Goal: Navigation & Orientation: Find specific page/section

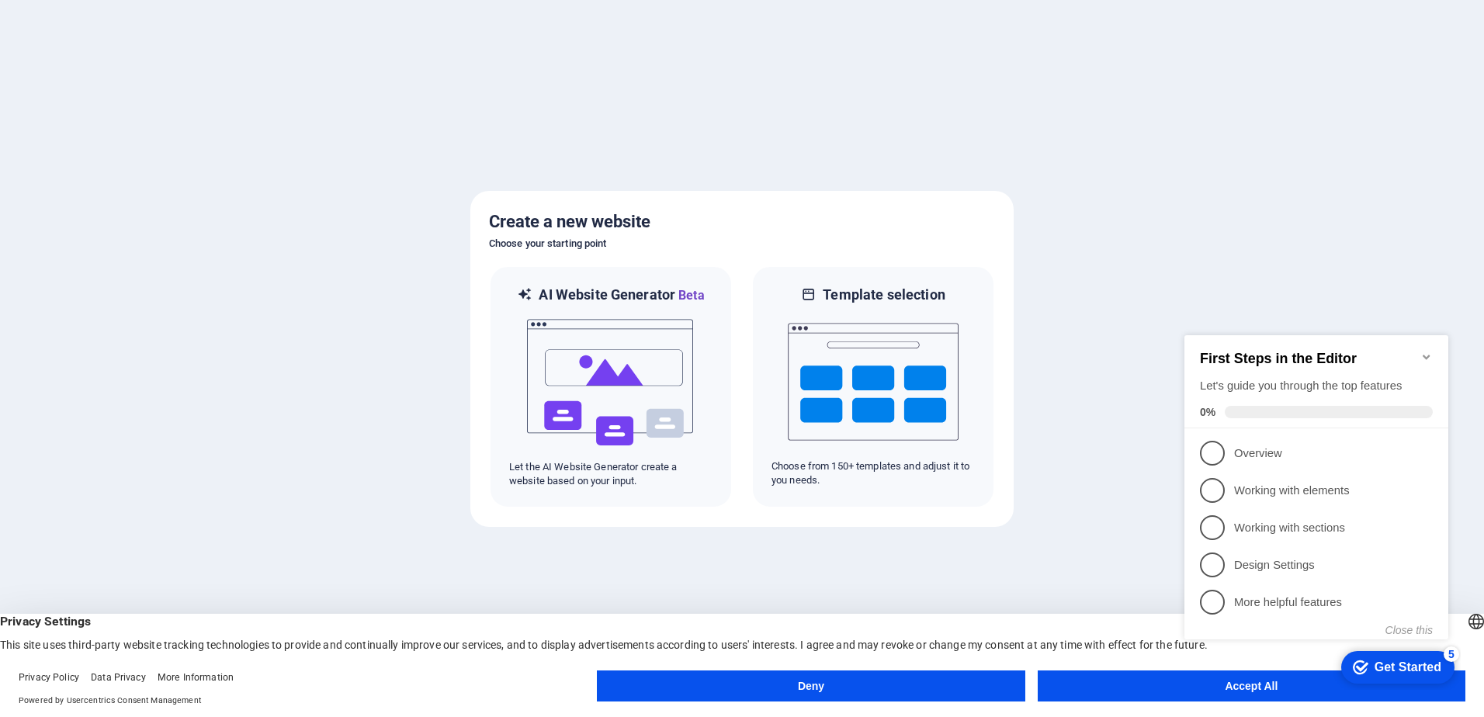
click at [1243, 689] on div "checkmark Get Started 5 First Steps in the Editor Let's guide you through the t…" at bounding box center [1319, 501] width 283 height 377
click at [1423, 352] on icon "Minimize checklist" at bounding box center [1426, 357] width 12 height 12
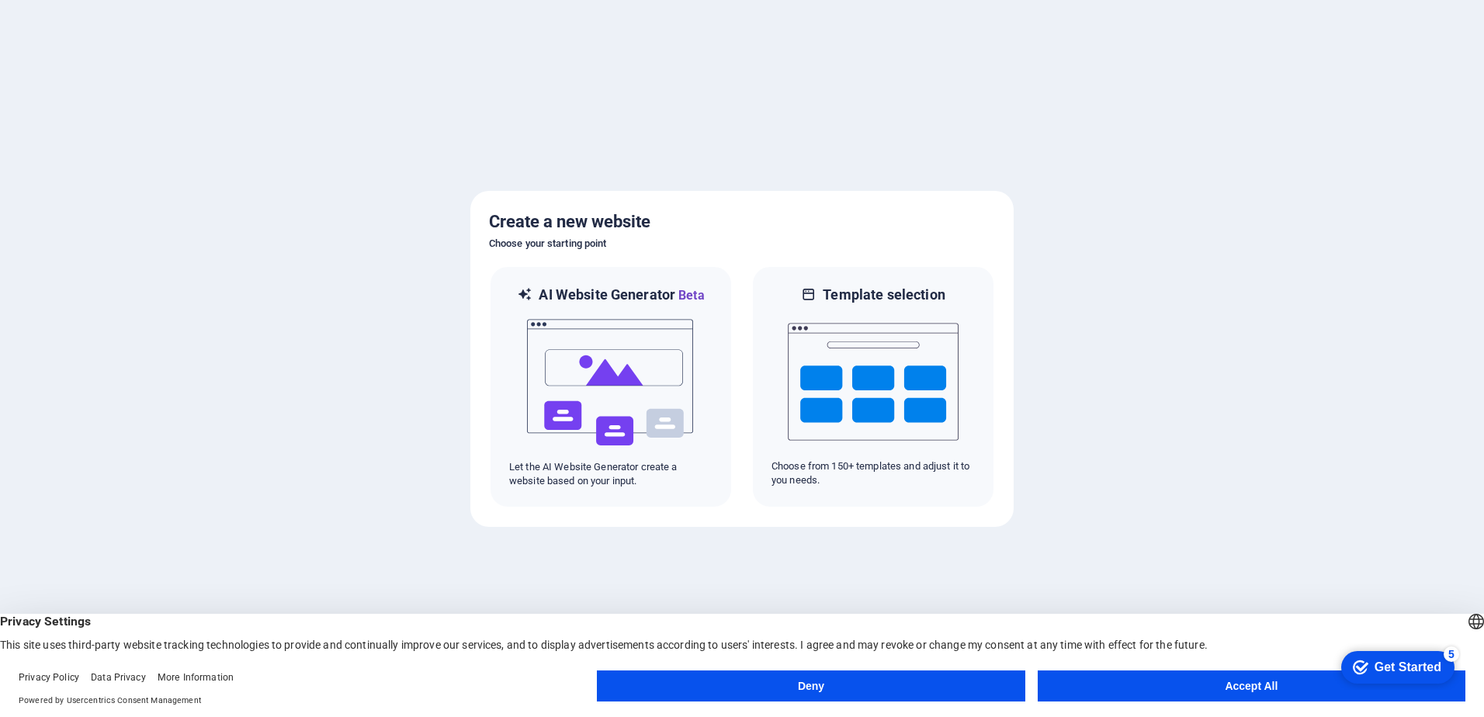
click at [1260, 685] on button "Accept All" at bounding box center [1252, 686] width 428 height 31
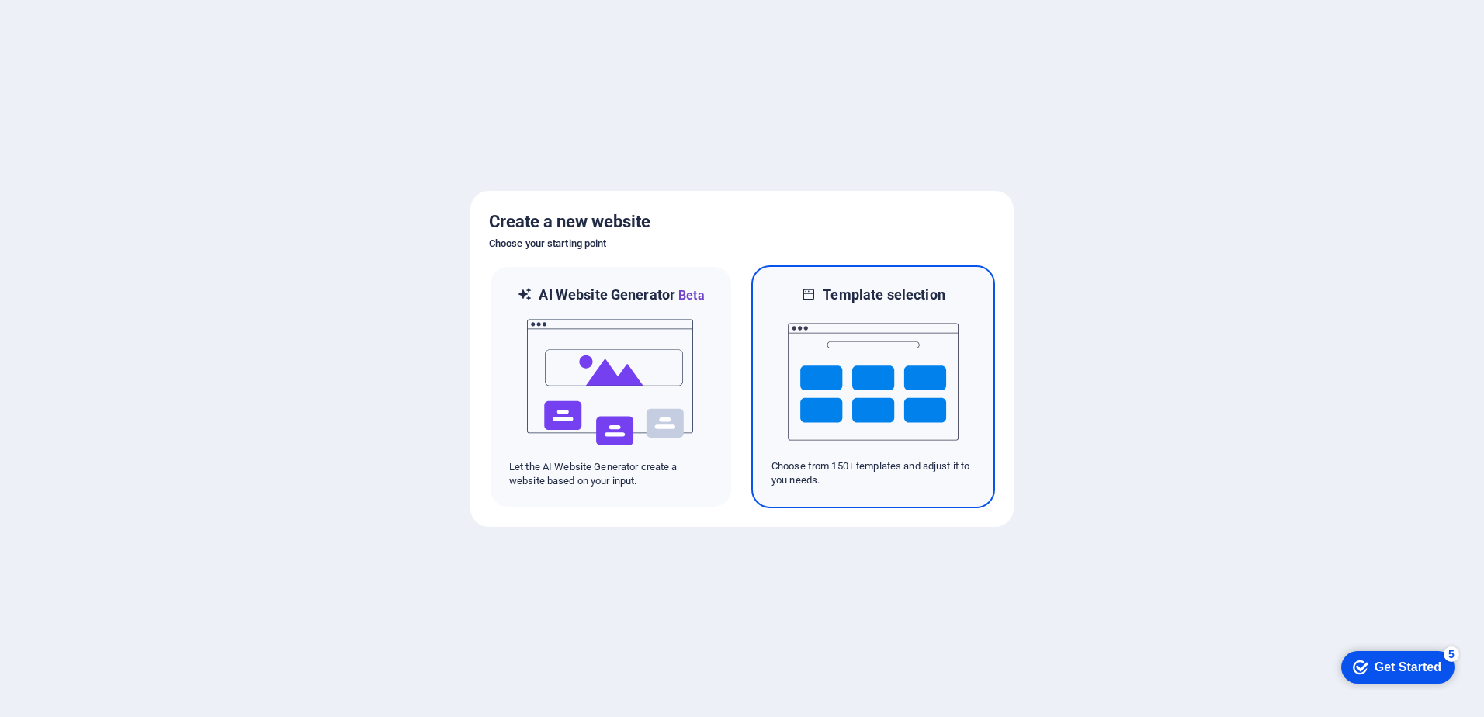
click at [898, 423] on img at bounding box center [873, 381] width 171 height 155
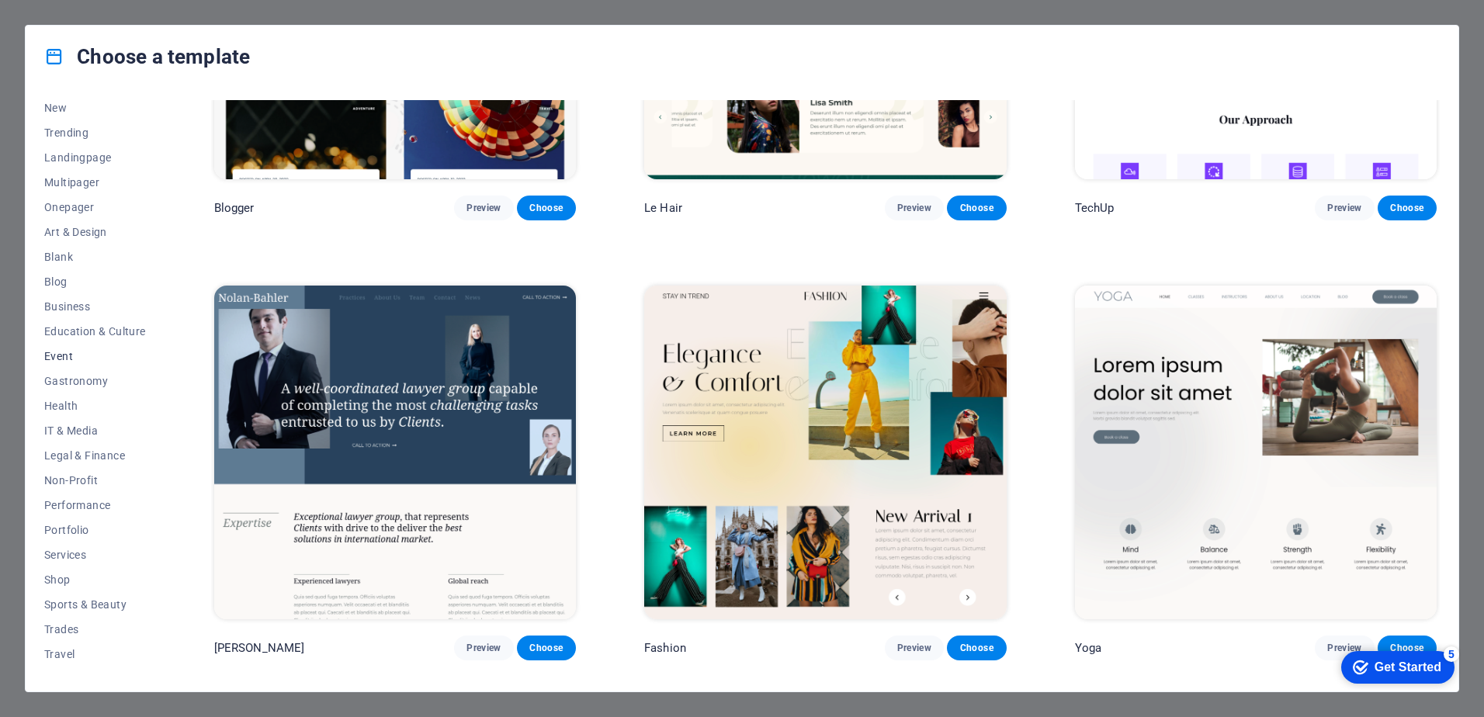
scroll to position [73, 0]
click at [58, 654] on span "Wireframe" at bounding box center [95, 660] width 102 height 12
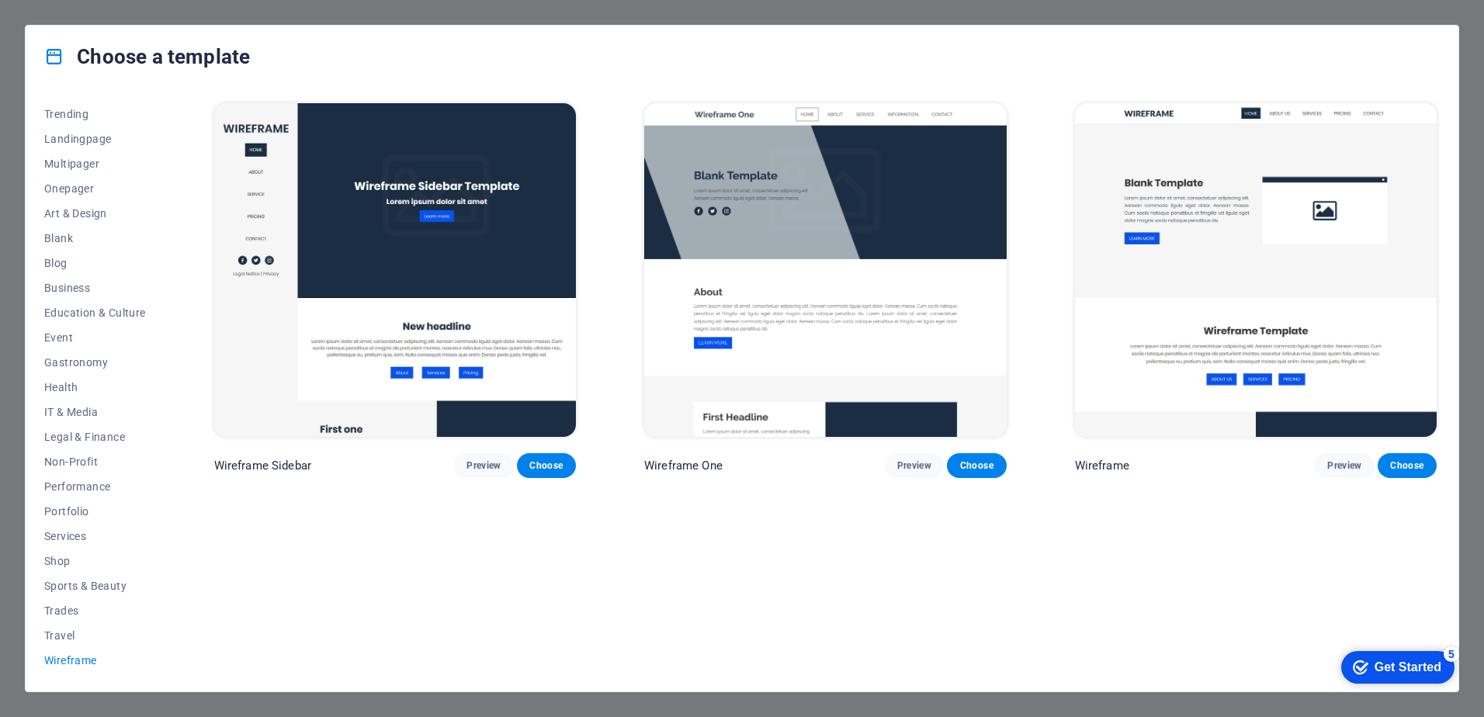
scroll to position [0, 0]
click at [58, 635] on span "Travel" at bounding box center [95, 635] width 102 height 12
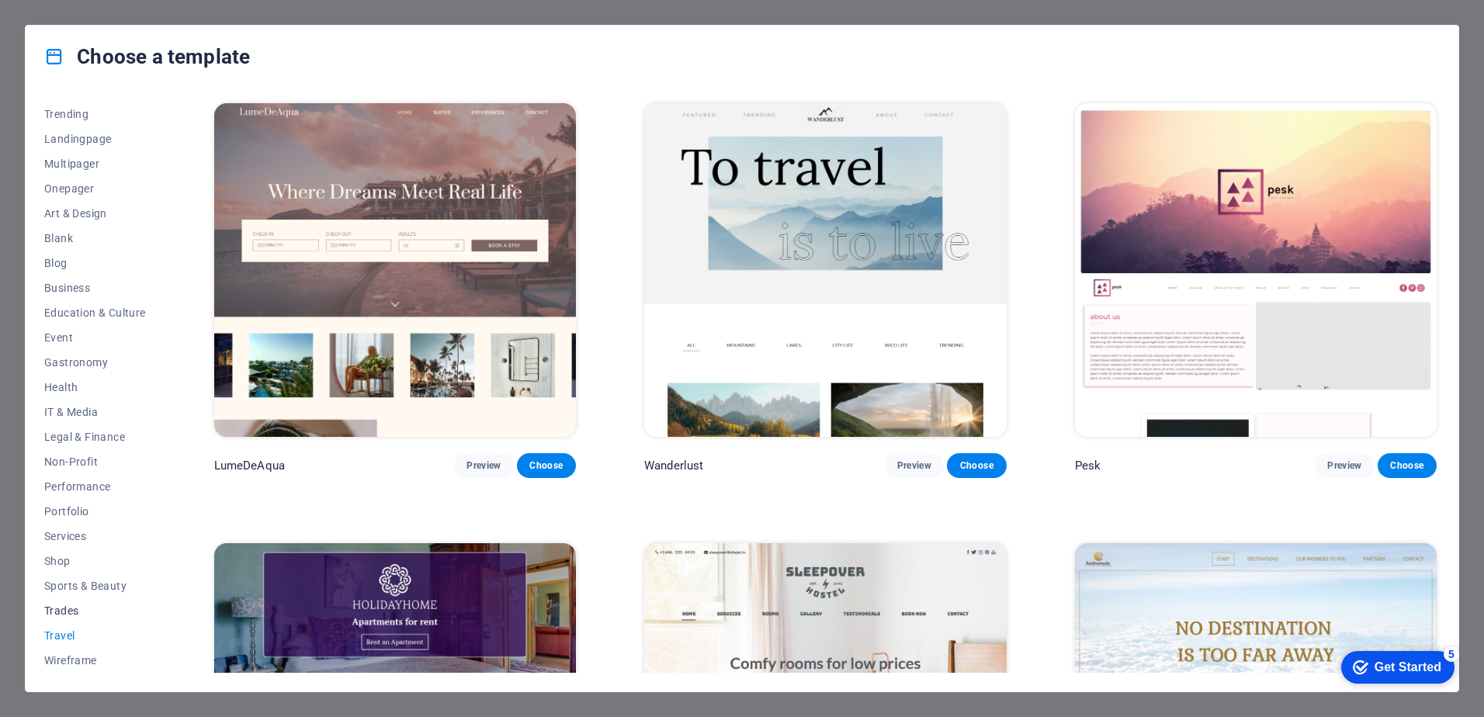
click at [56, 606] on span "Trades" at bounding box center [95, 611] width 102 height 12
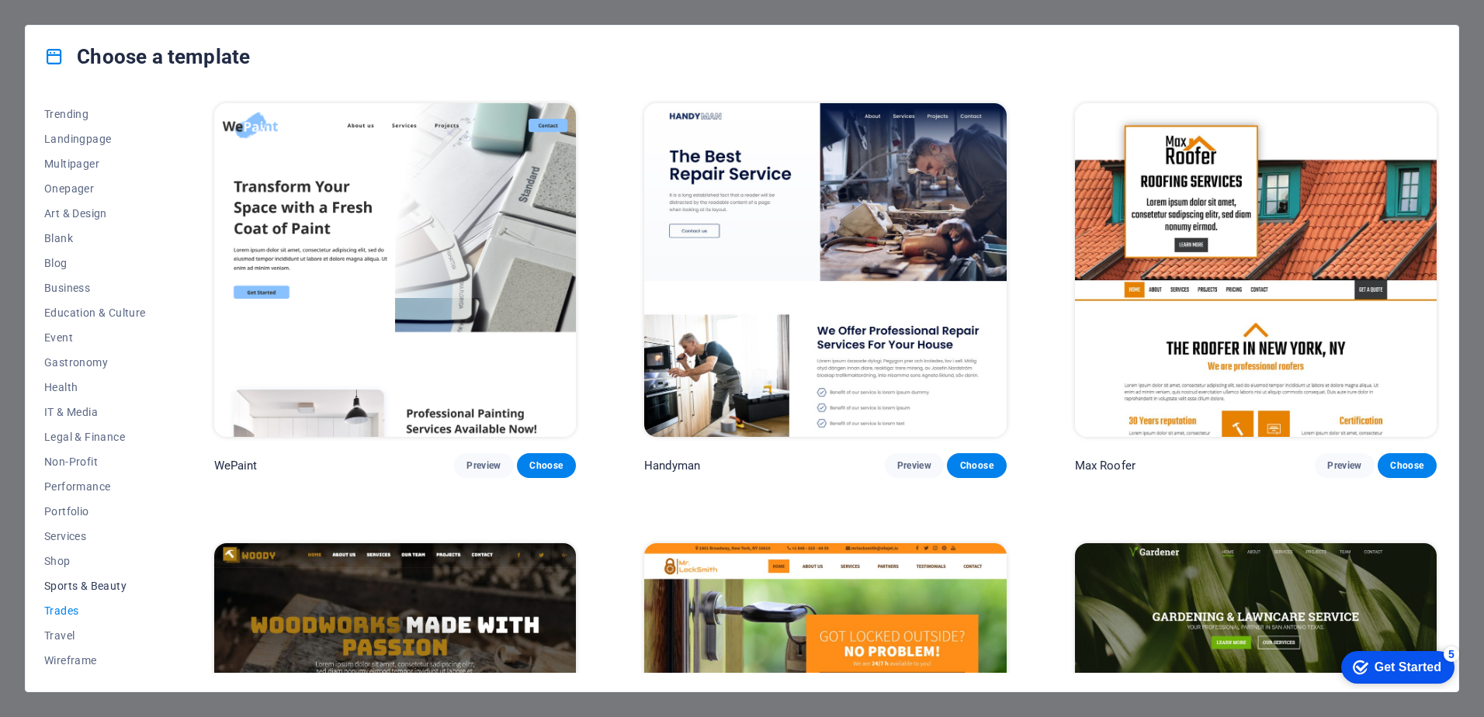
click at [58, 585] on span "Sports & Beauty" at bounding box center [95, 586] width 102 height 12
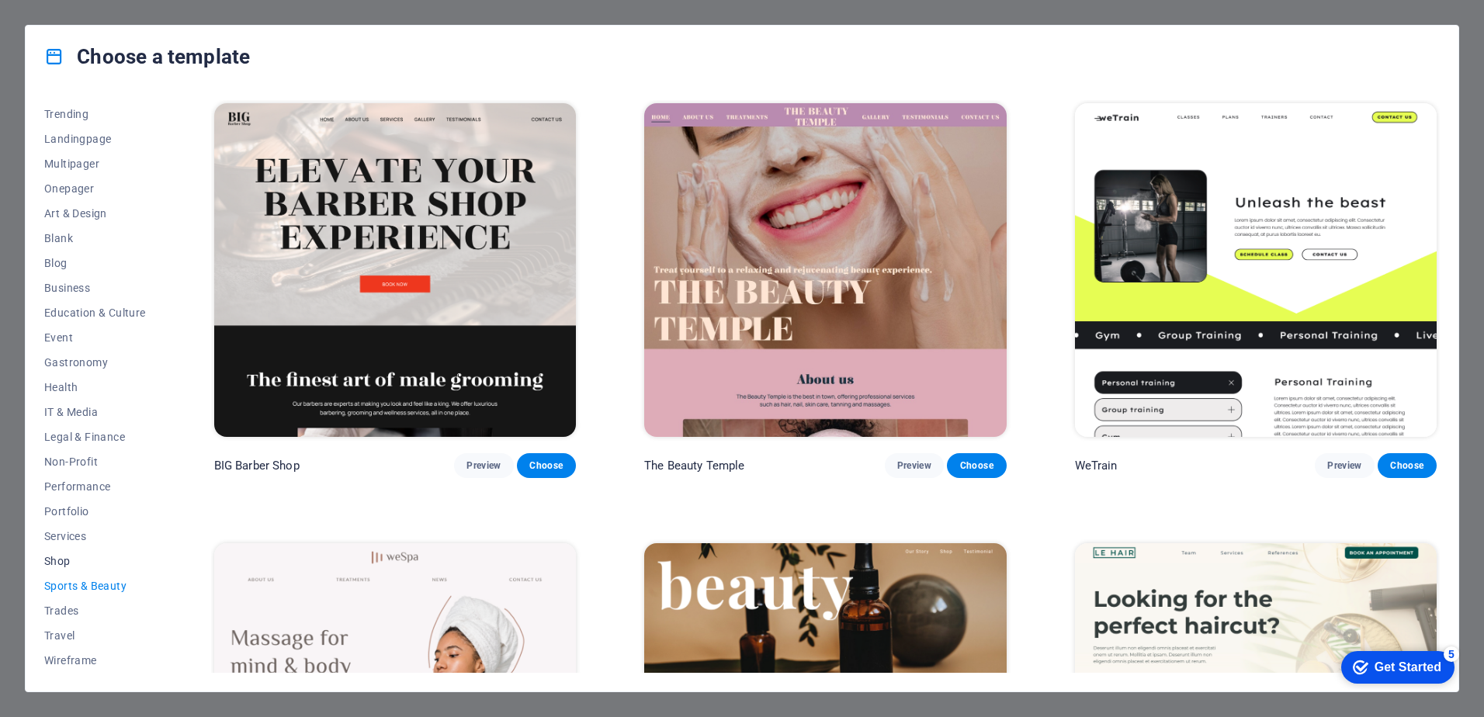
click at [58, 560] on span "Shop" at bounding box center [95, 561] width 102 height 12
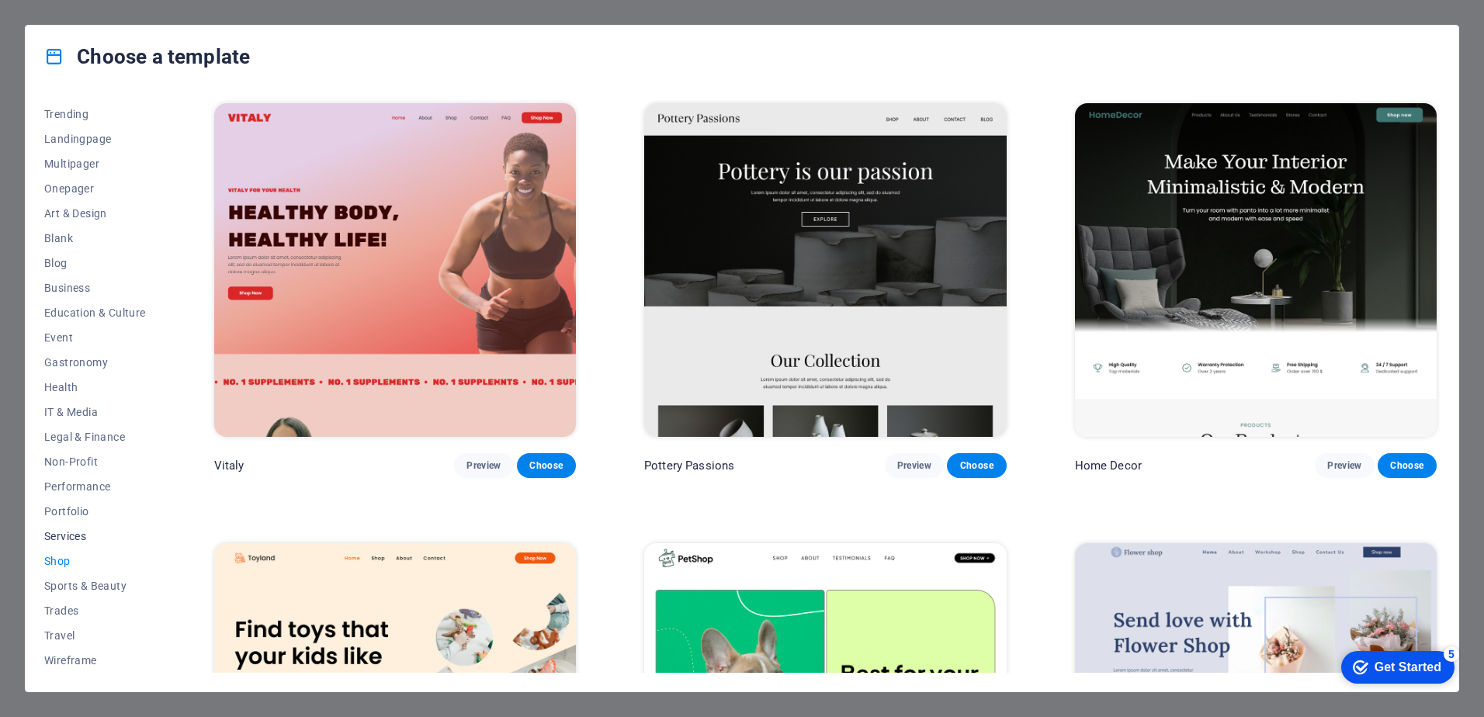
click at [57, 539] on span "Services" at bounding box center [95, 536] width 102 height 12
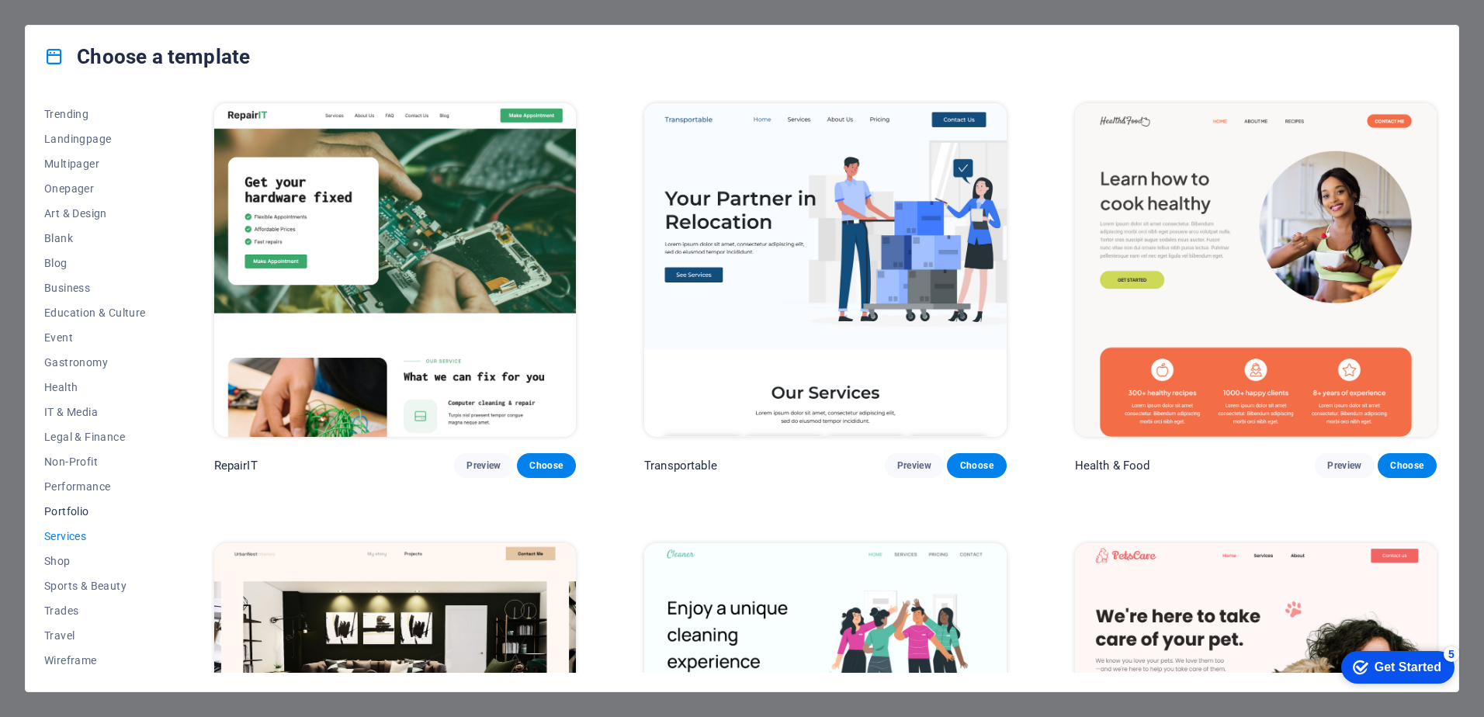
click at [57, 507] on span "Portfolio" at bounding box center [95, 511] width 102 height 12
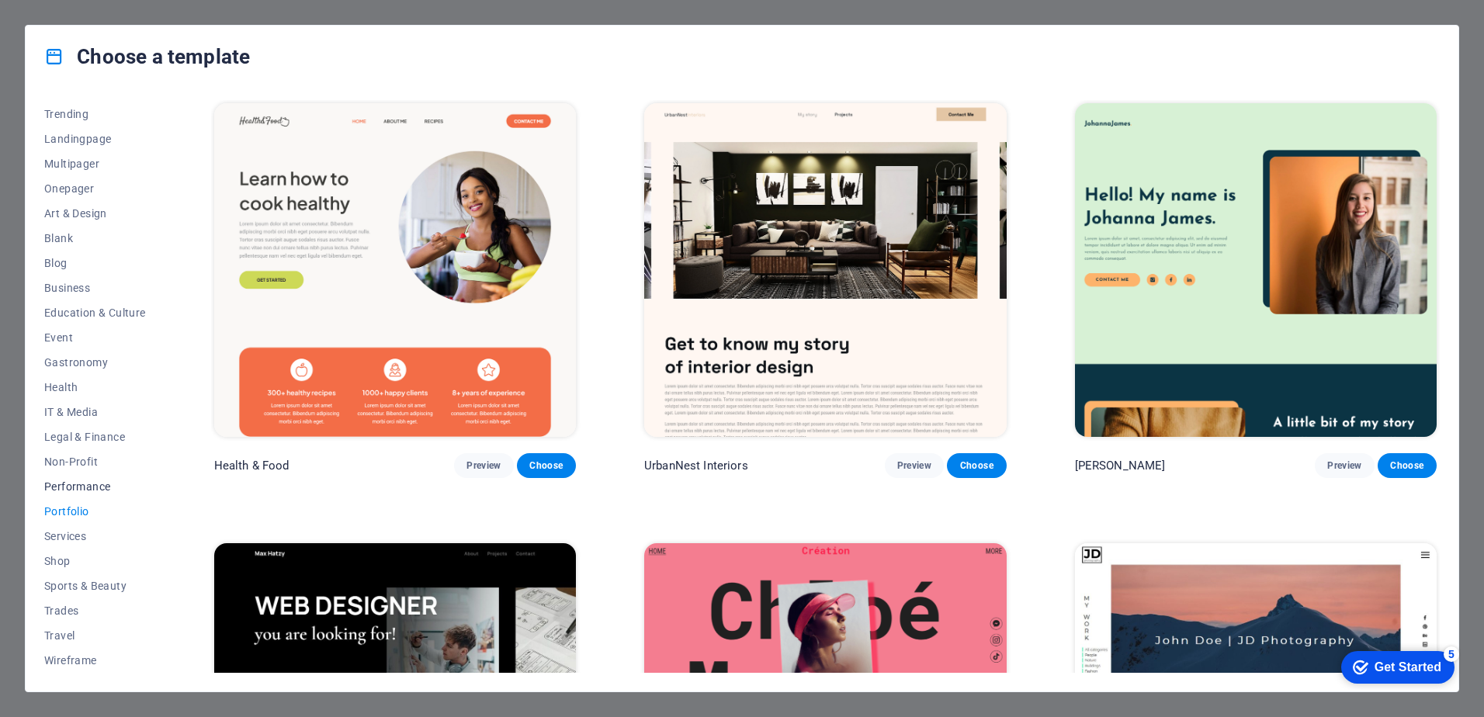
click at [57, 486] on span "Performance" at bounding box center [95, 486] width 102 height 12
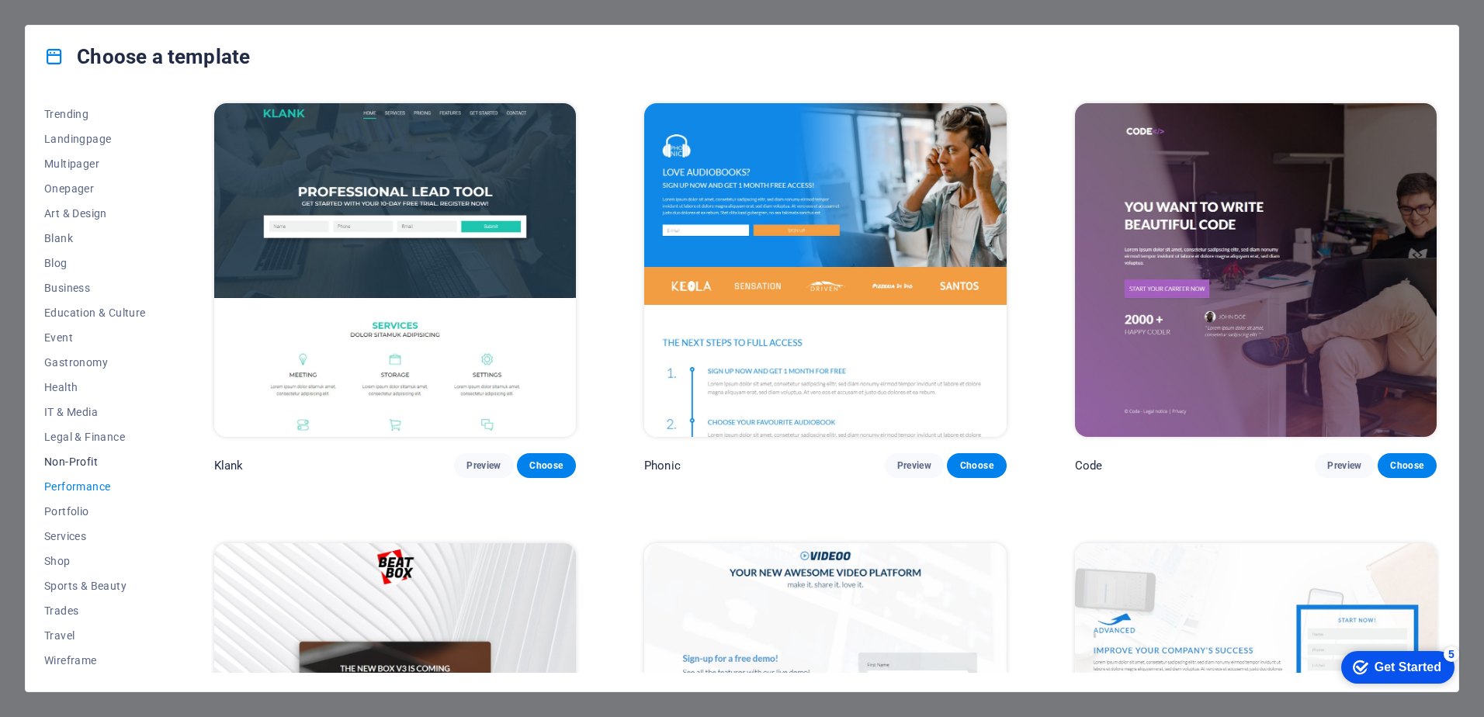
click at [57, 459] on span "Non-Profit" at bounding box center [95, 462] width 102 height 12
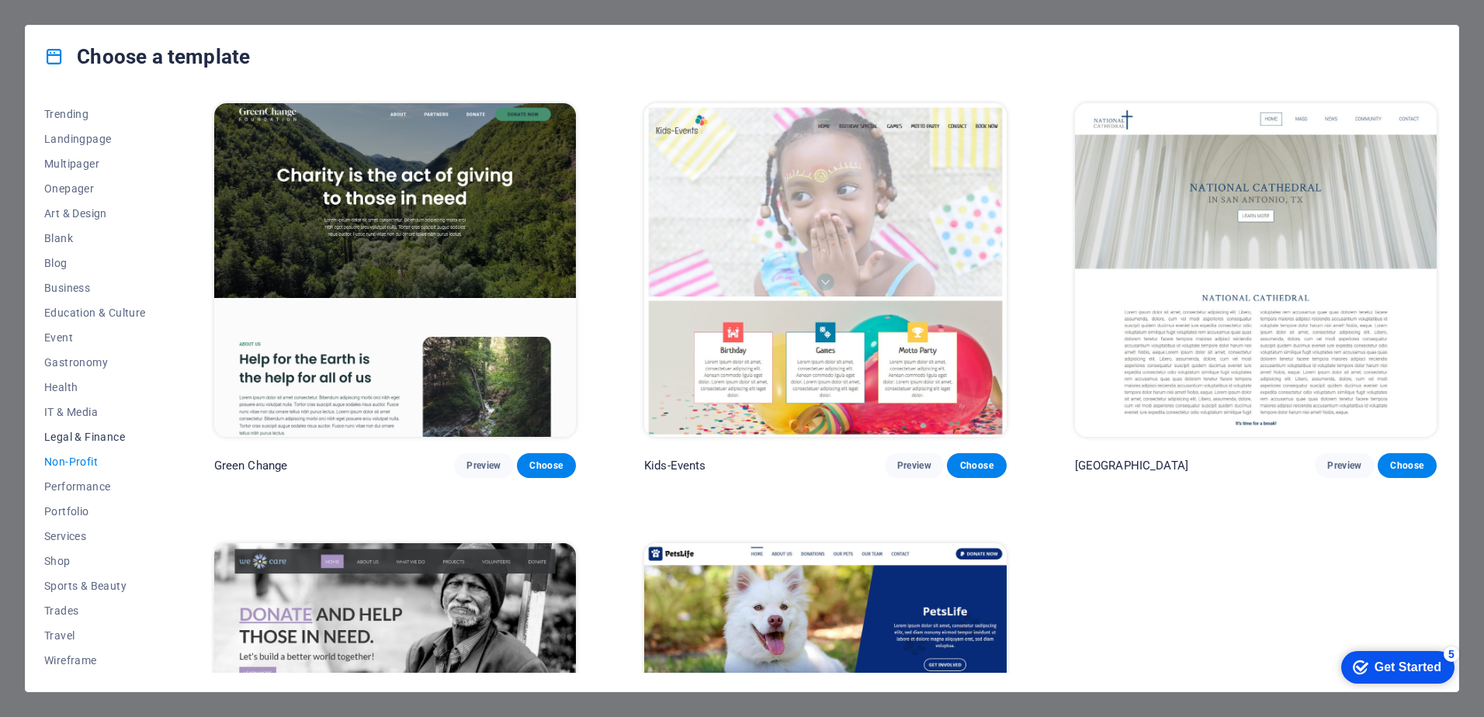
click at [61, 440] on span "Legal & Finance" at bounding box center [95, 437] width 102 height 12
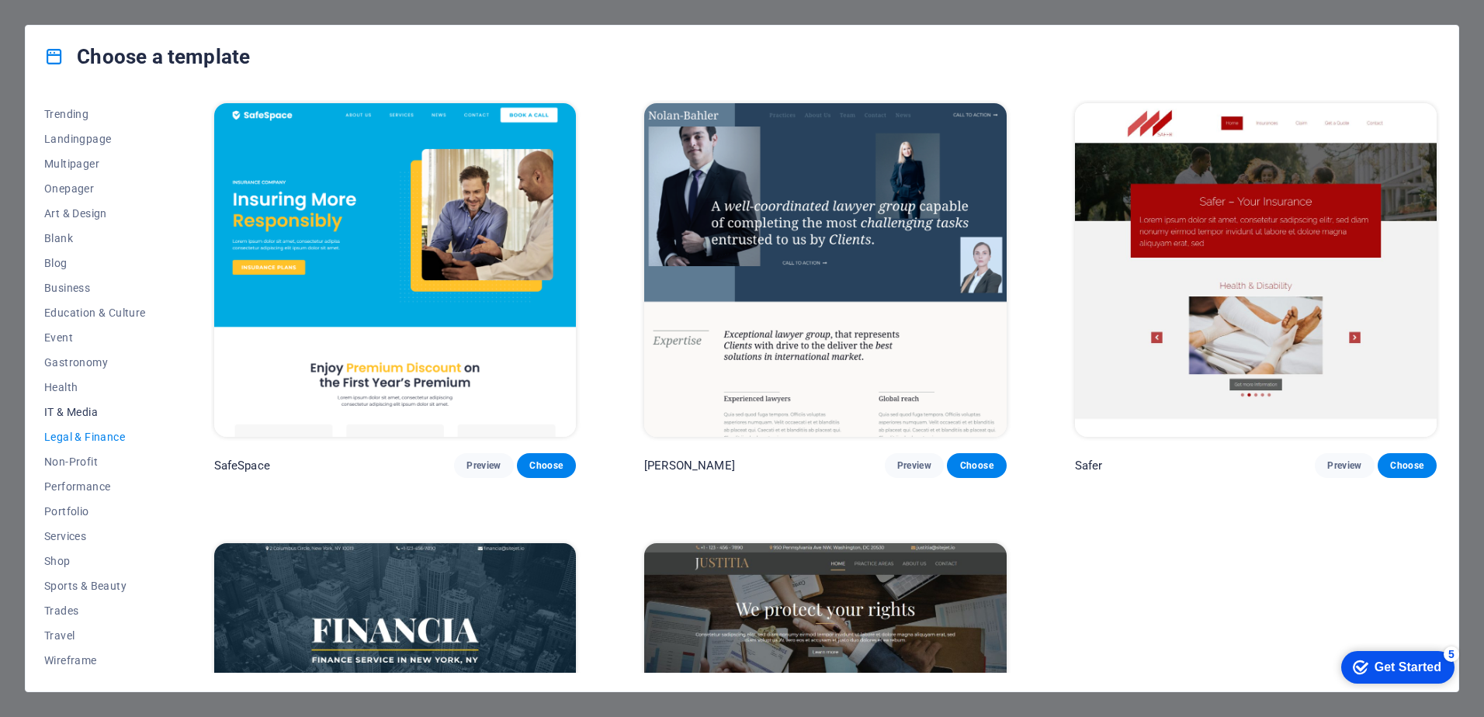
click at [63, 416] on span "IT & Media" at bounding box center [95, 412] width 102 height 12
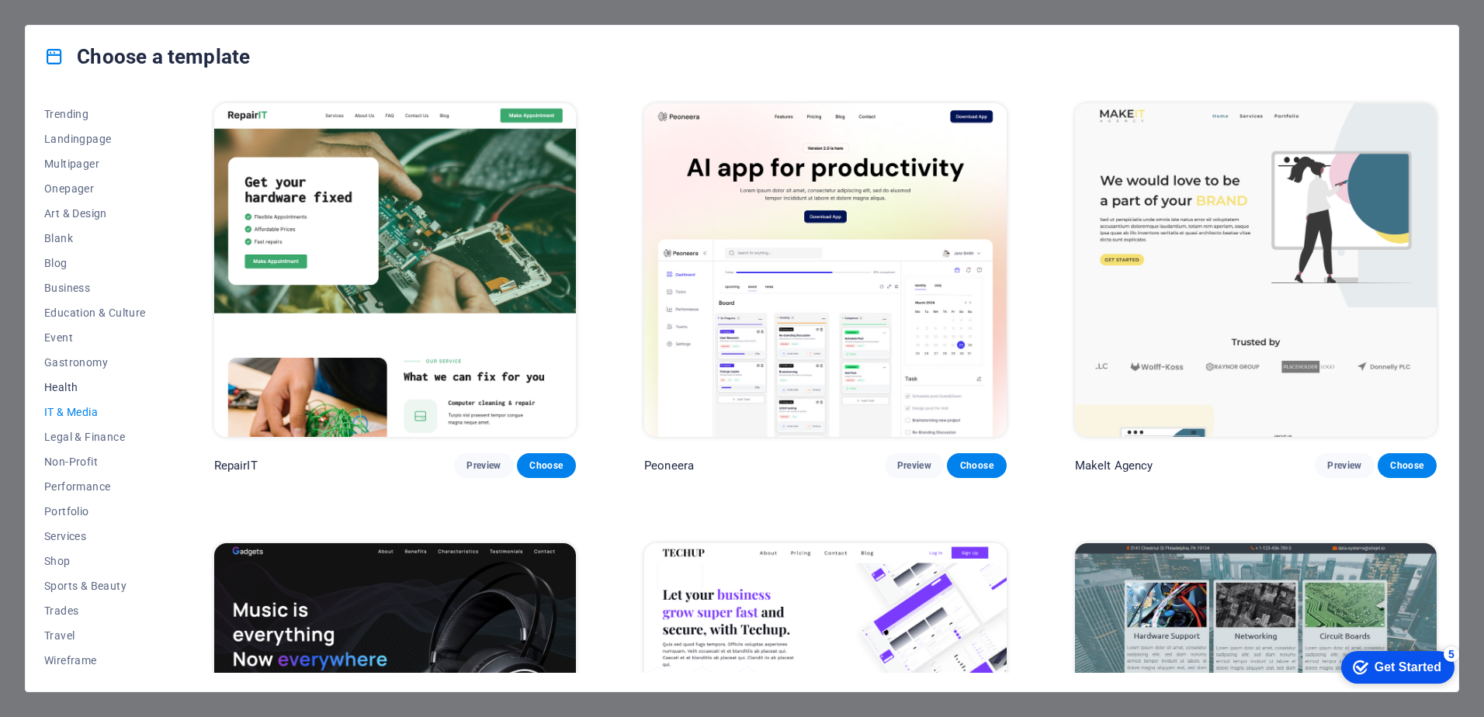
click at [55, 392] on span "Health" at bounding box center [95, 387] width 102 height 12
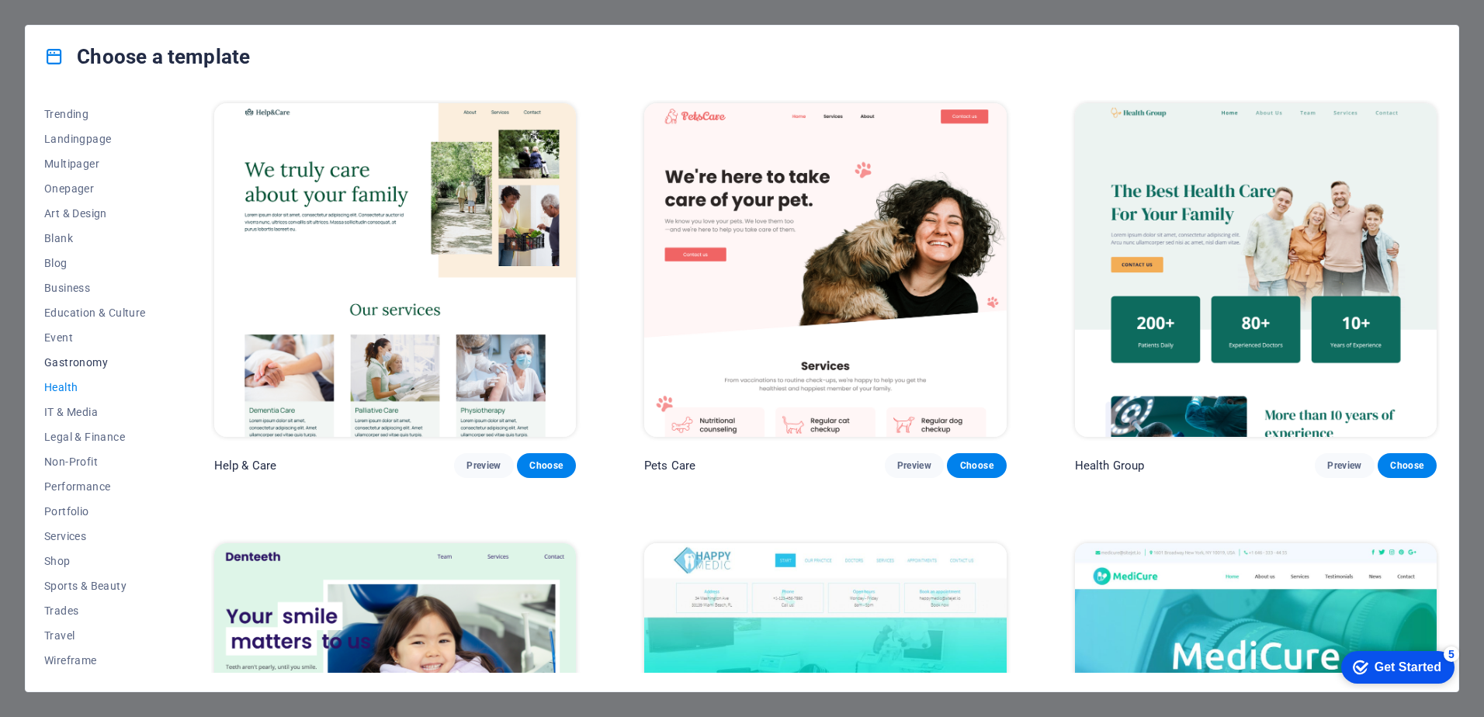
click at [55, 363] on span "Gastronomy" at bounding box center [95, 362] width 102 height 12
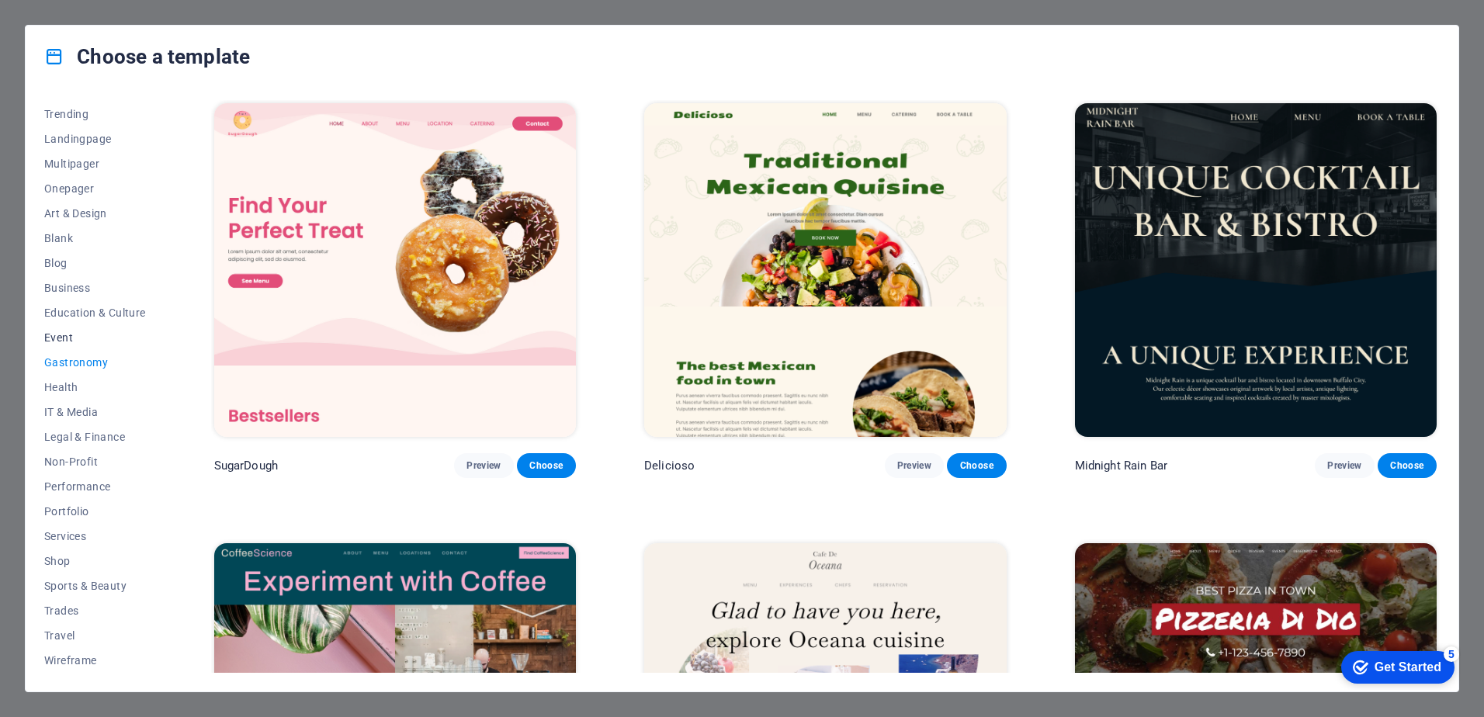
click at [57, 339] on span "Event" at bounding box center [95, 337] width 102 height 12
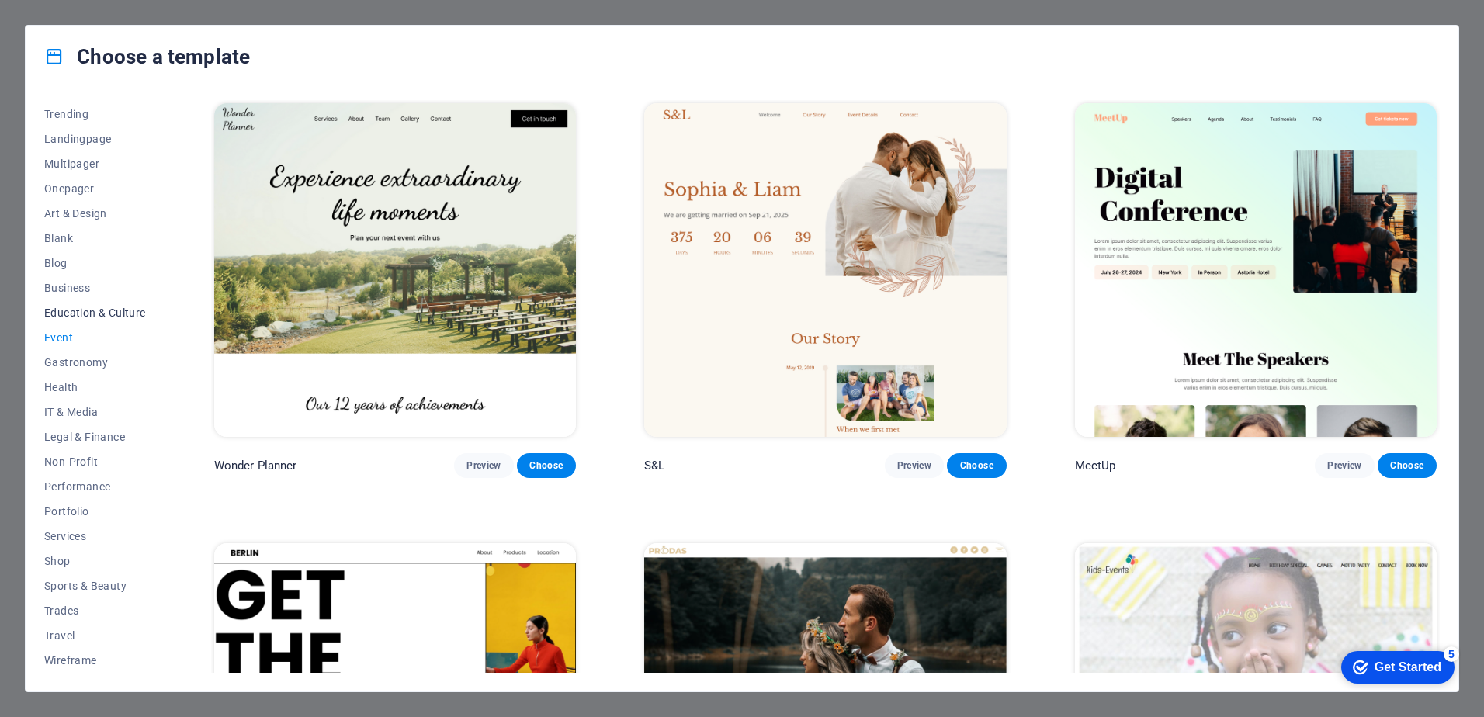
click at [64, 308] on span "Education & Culture" at bounding box center [95, 313] width 102 height 12
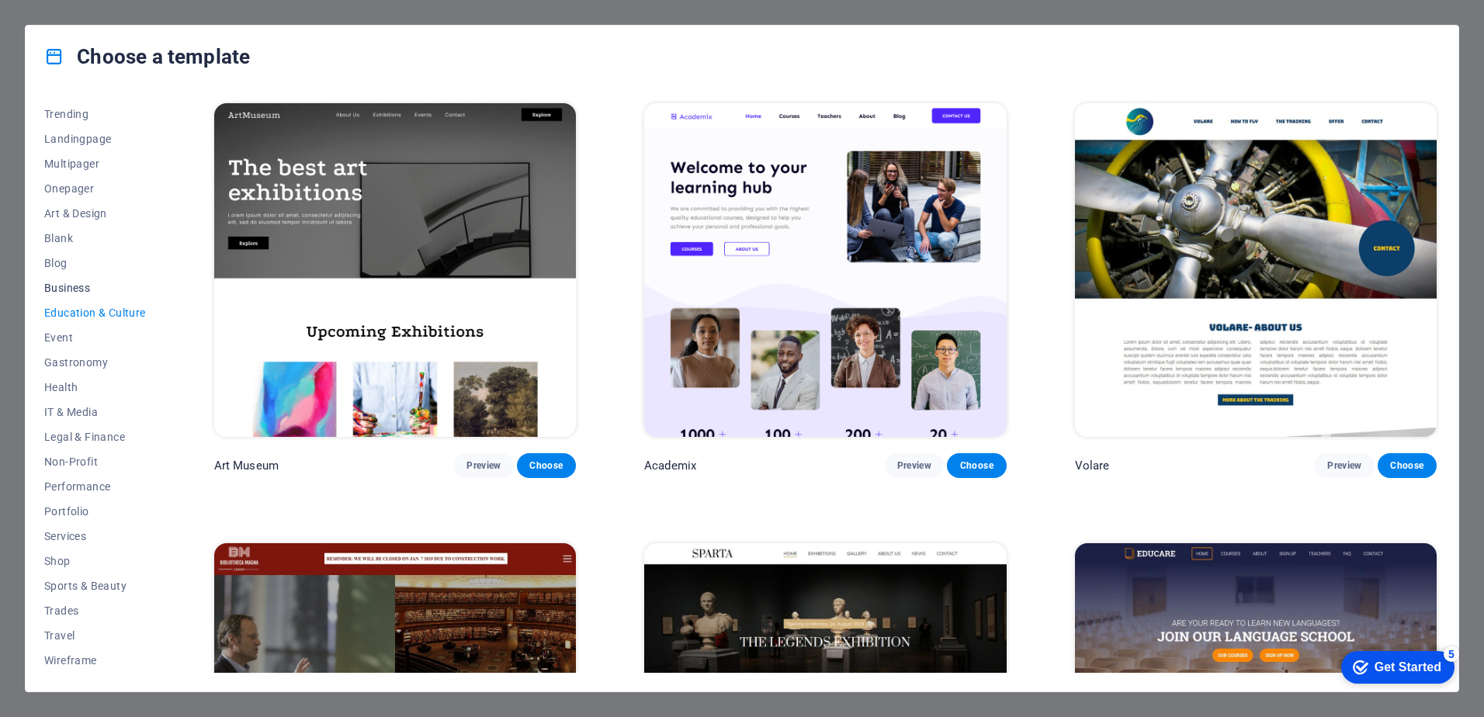
click at [58, 283] on span "Business" at bounding box center [95, 288] width 102 height 12
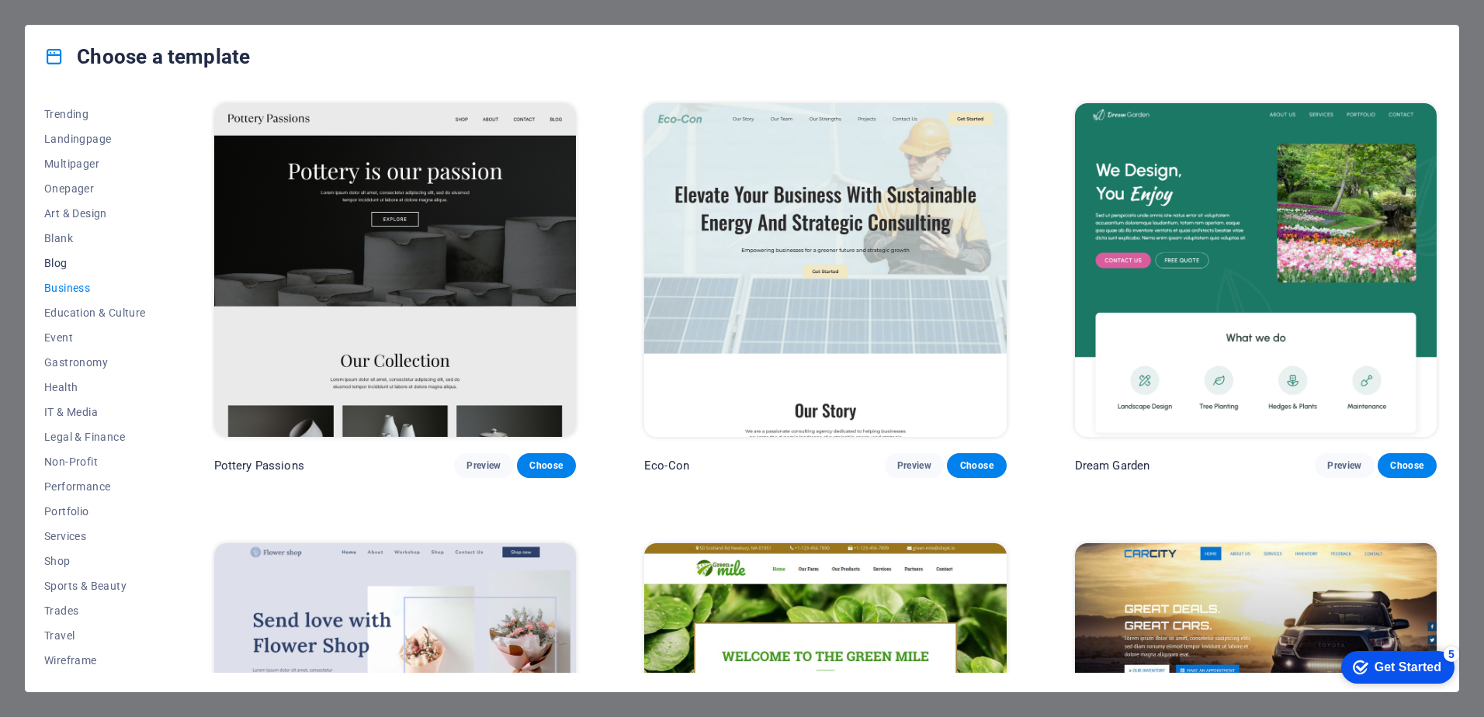
click at [53, 263] on span "Blog" at bounding box center [95, 263] width 102 height 12
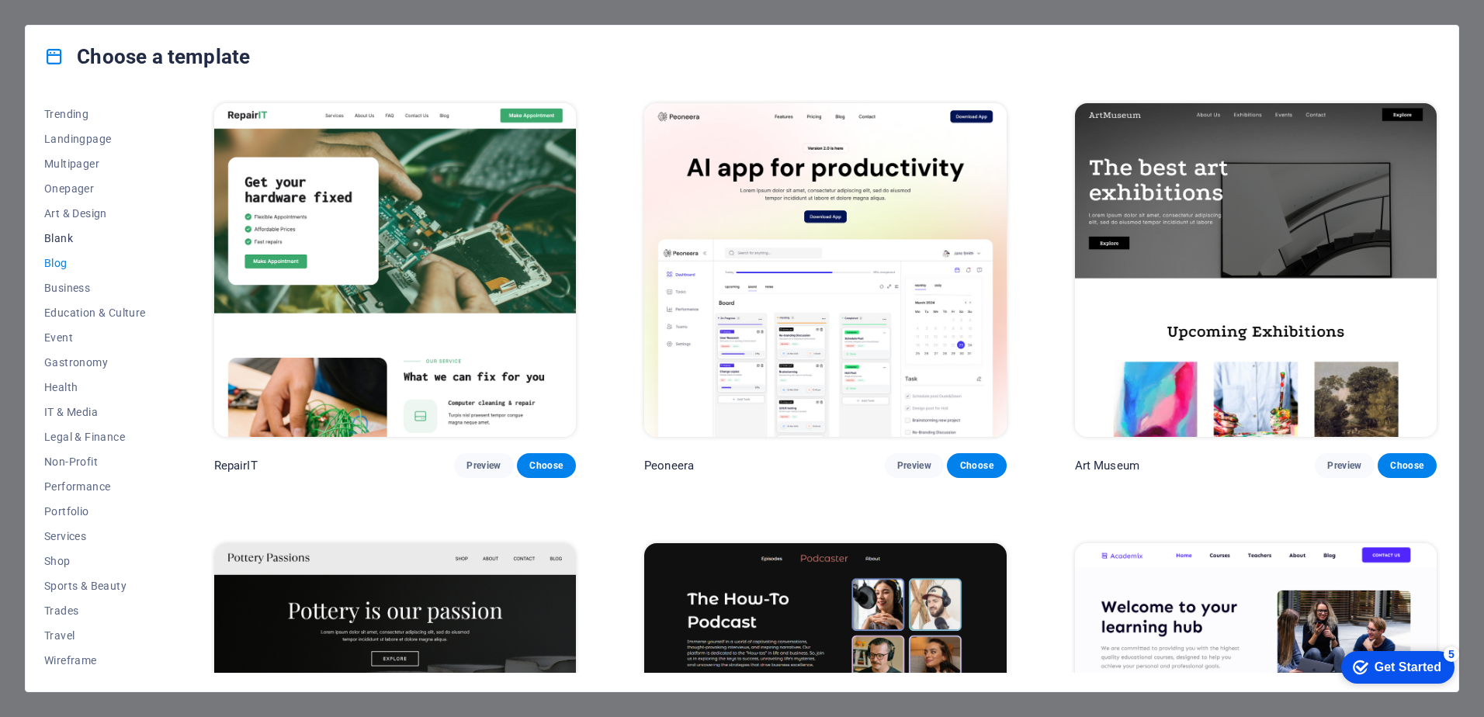
click at [65, 236] on span "Blank" at bounding box center [95, 238] width 102 height 12
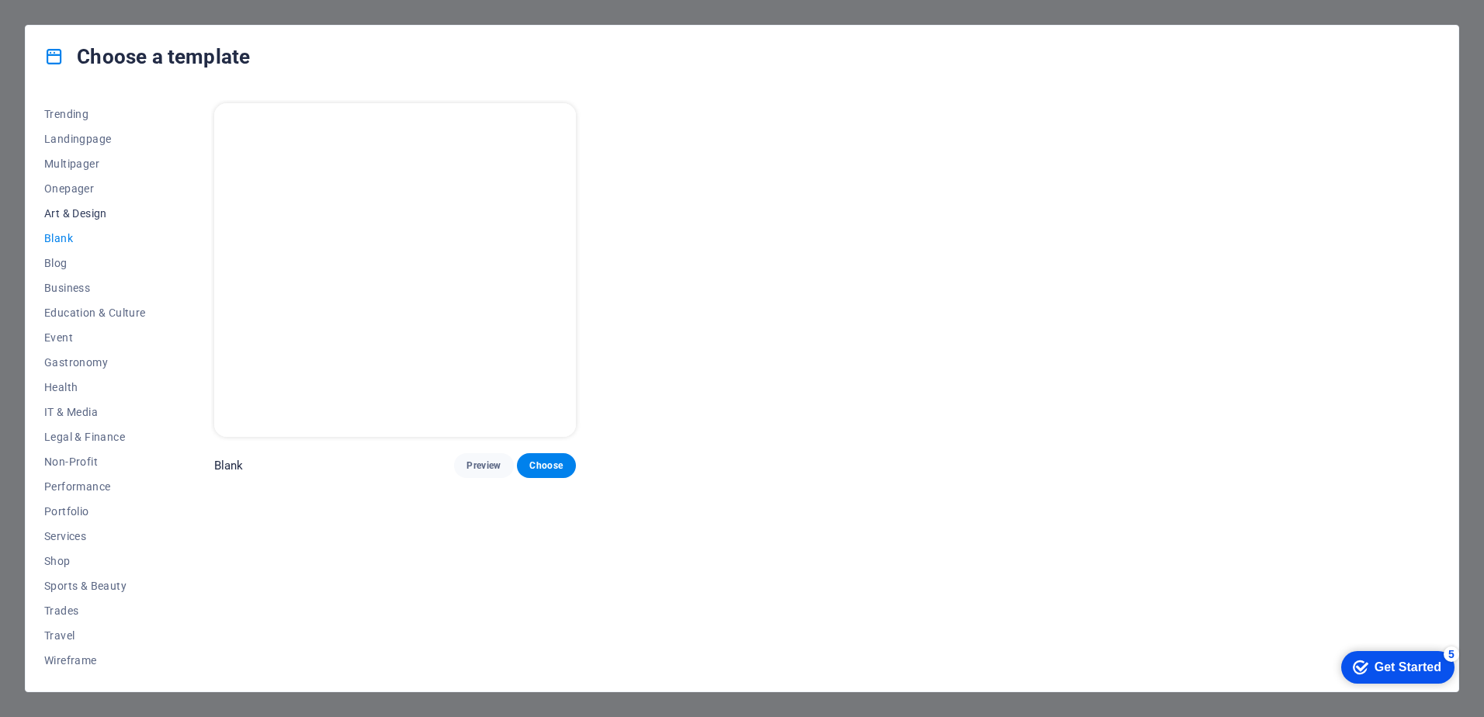
click at [63, 213] on span "Art & Design" at bounding box center [95, 213] width 102 height 12
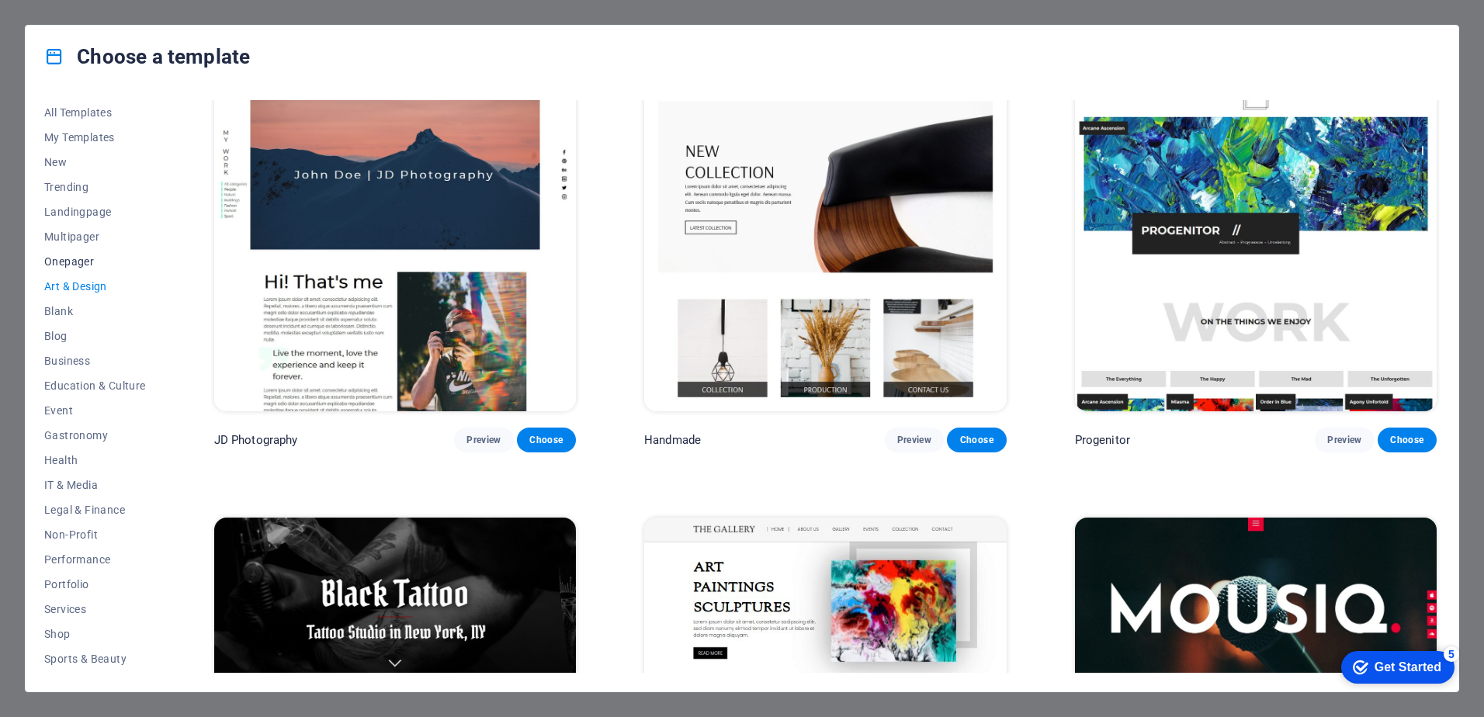
click at [89, 262] on span "Onepager" at bounding box center [95, 261] width 102 height 12
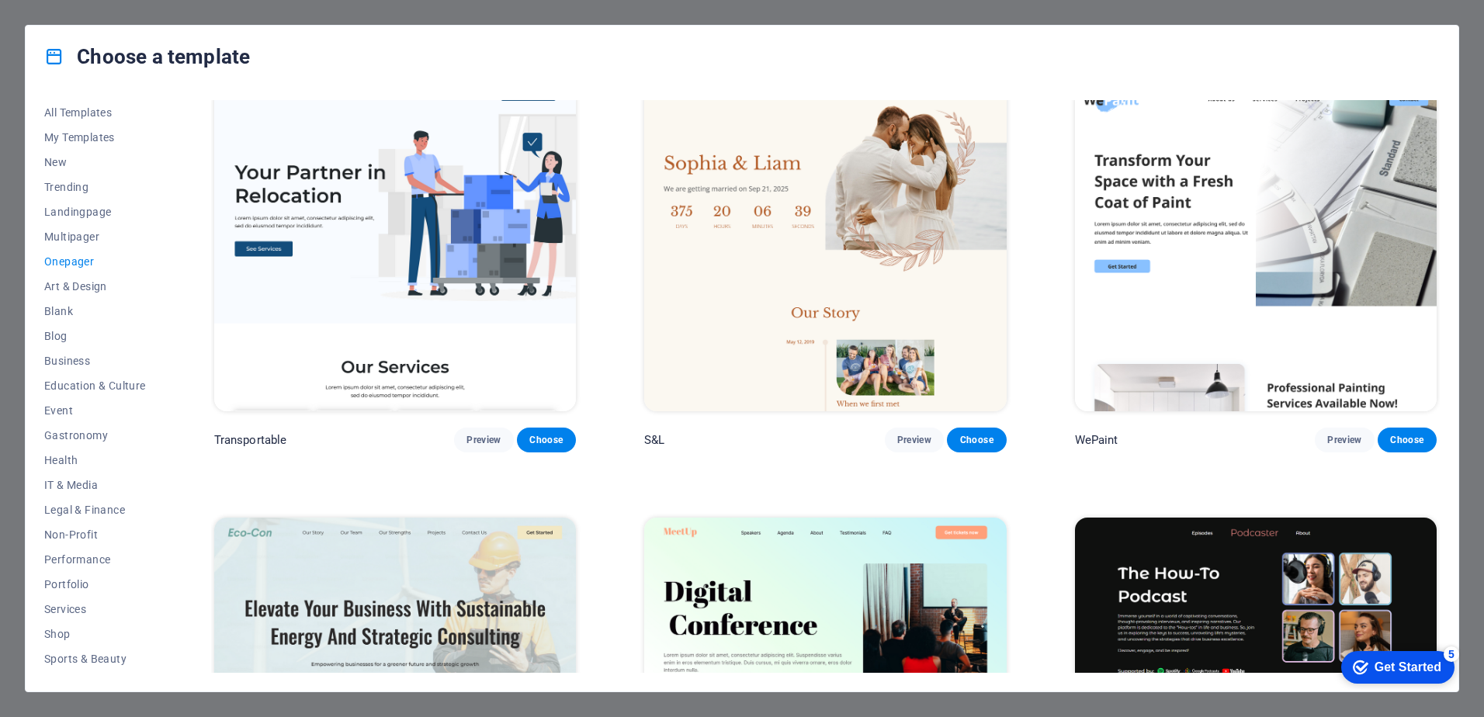
scroll to position [5284, 0]
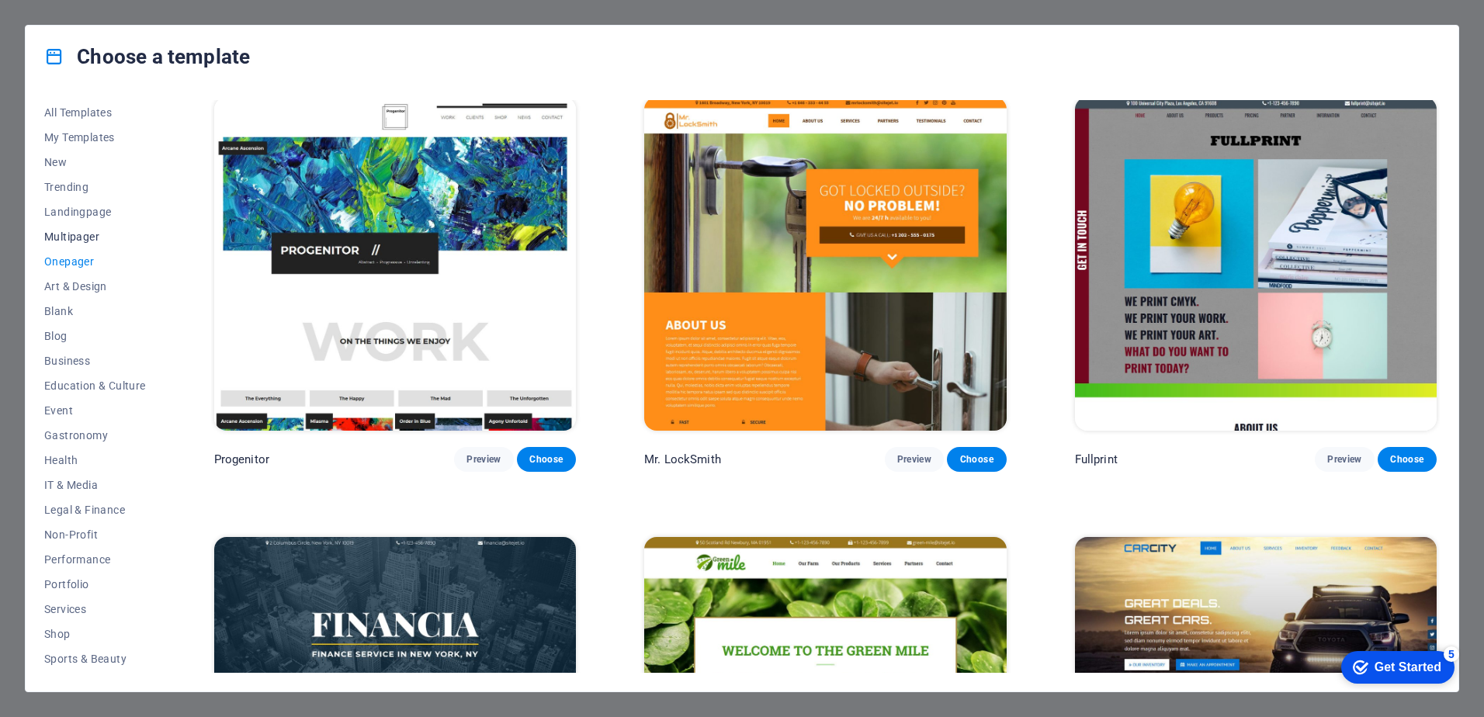
click at [81, 240] on span "Multipager" at bounding box center [95, 237] width 102 height 12
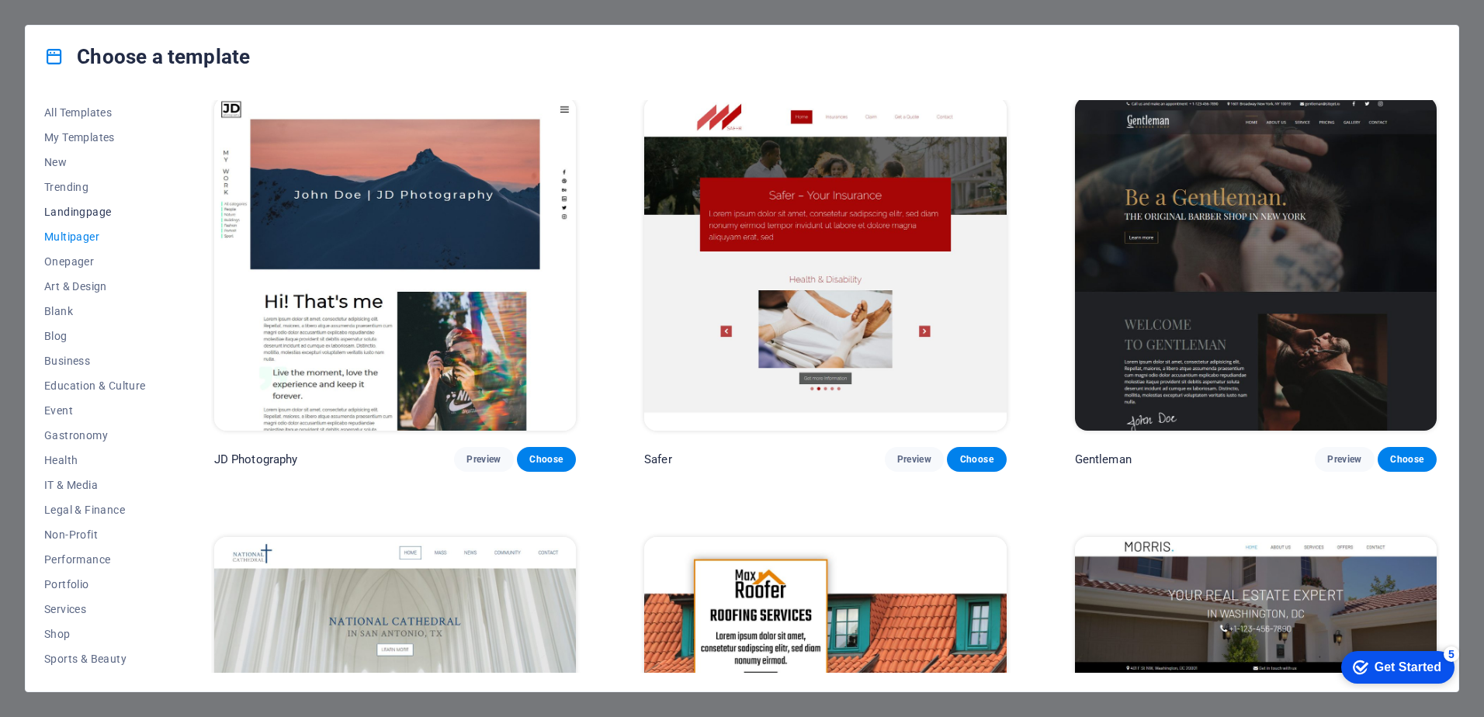
click at [78, 213] on span "Landingpage" at bounding box center [95, 212] width 102 height 12
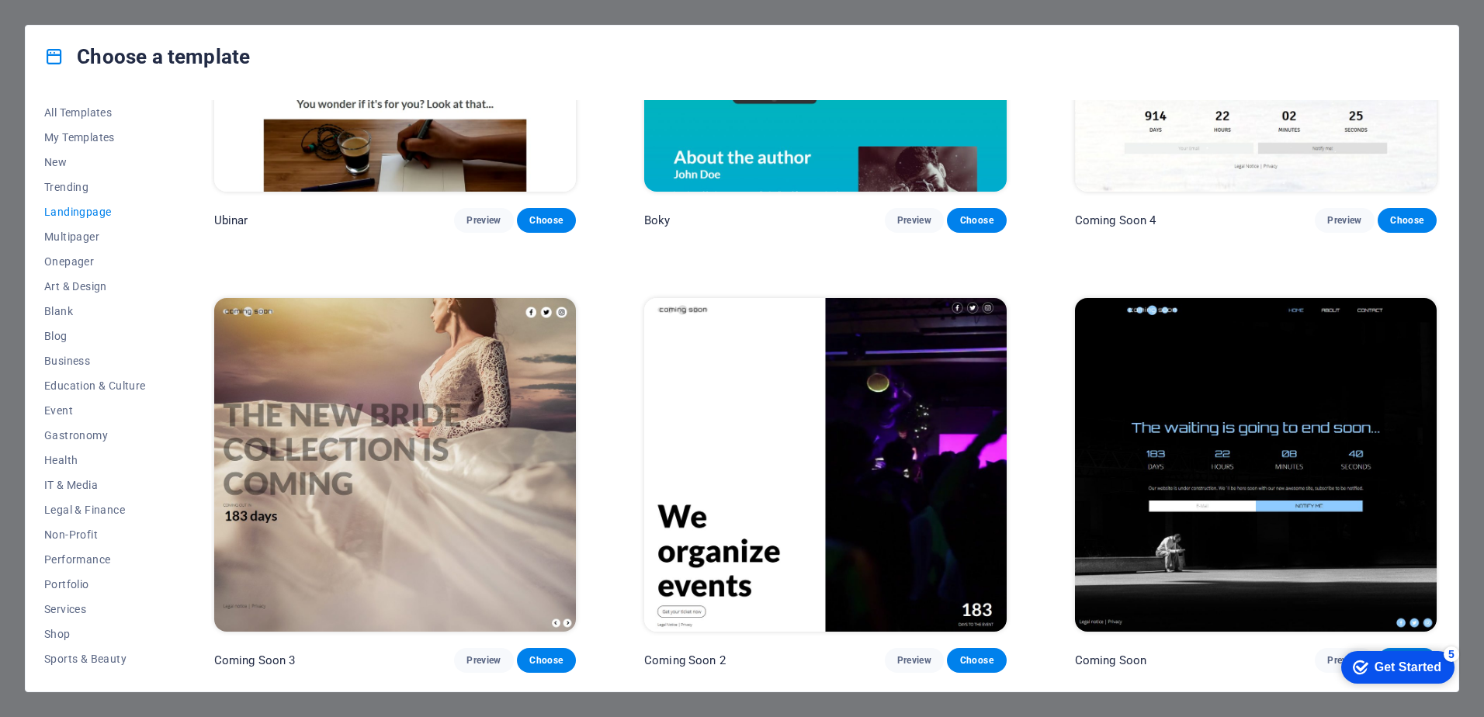
scroll to position [3309, 0]
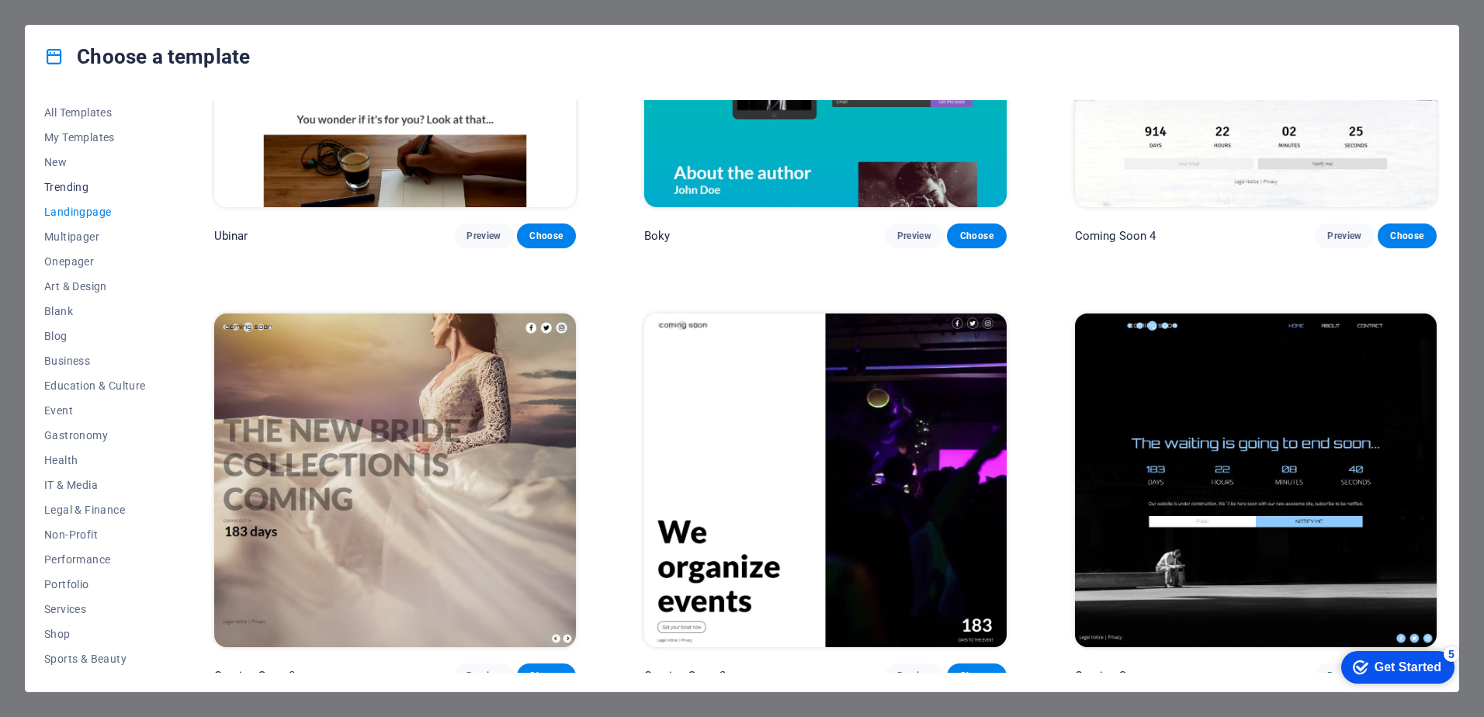
click at [78, 189] on span "Trending" at bounding box center [95, 187] width 102 height 12
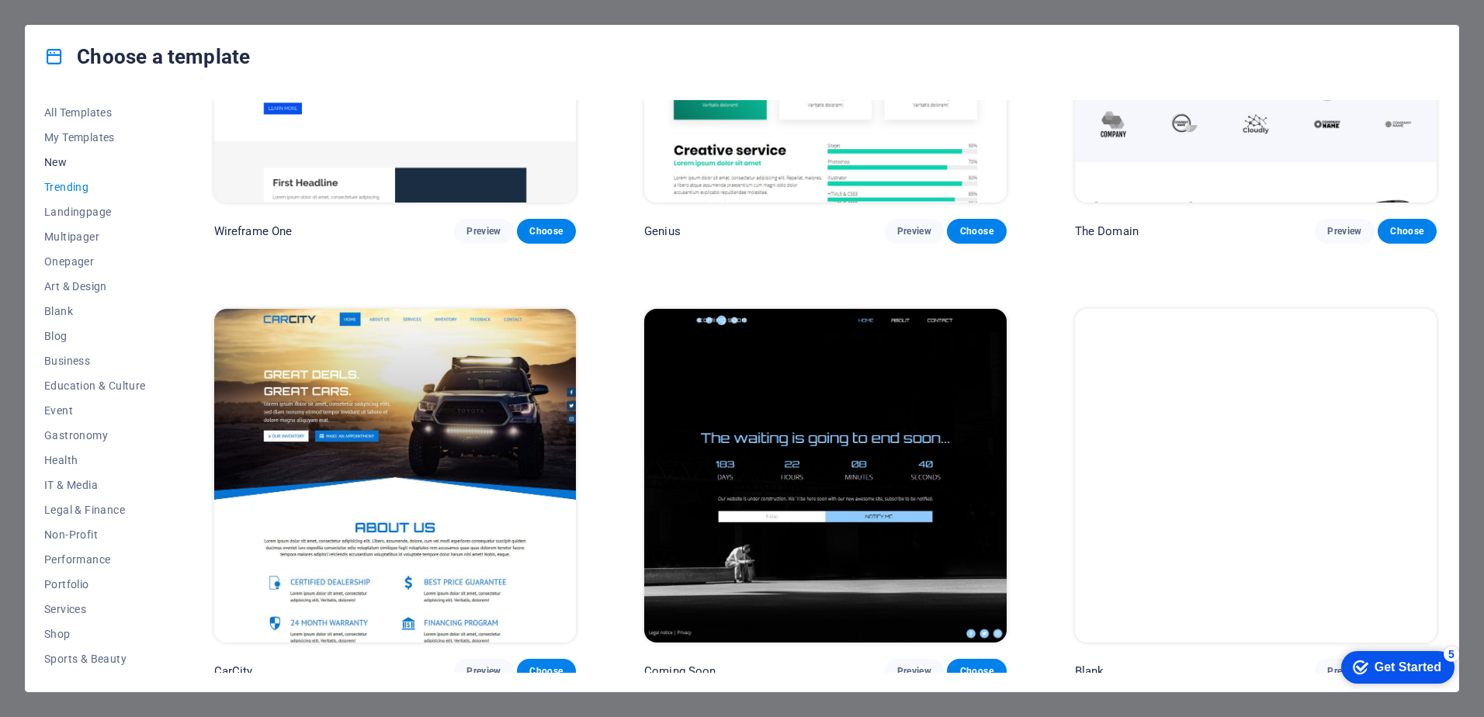
click at [62, 159] on span "New" at bounding box center [95, 162] width 102 height 12
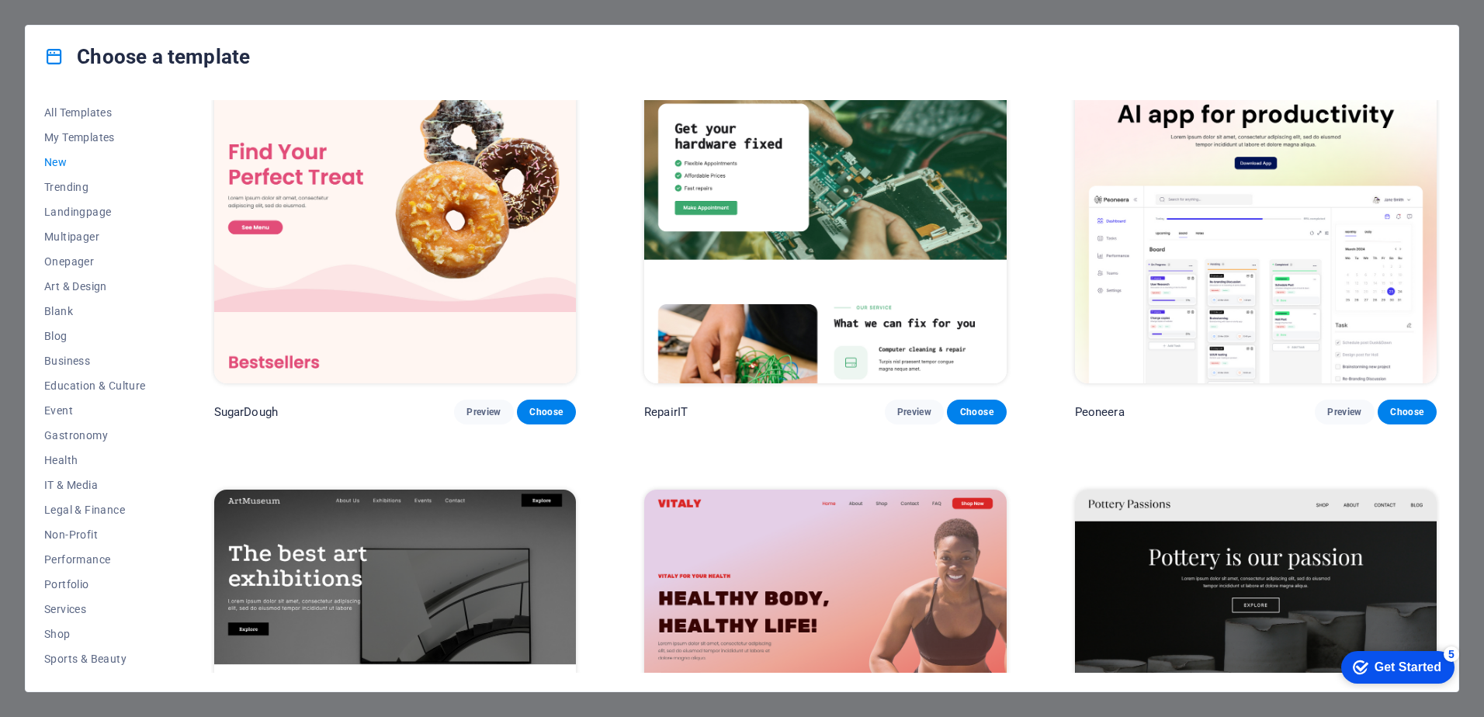
scroll to position [0, 0]
